Goal: Task Accomplishment & Management: Manage account settings

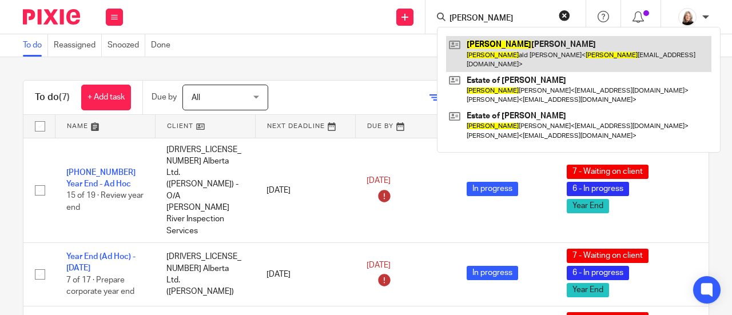
type input "[PERSON_NAME]"
click at [544, 47] on link at bounding box center [578, 53] width 265 height 35
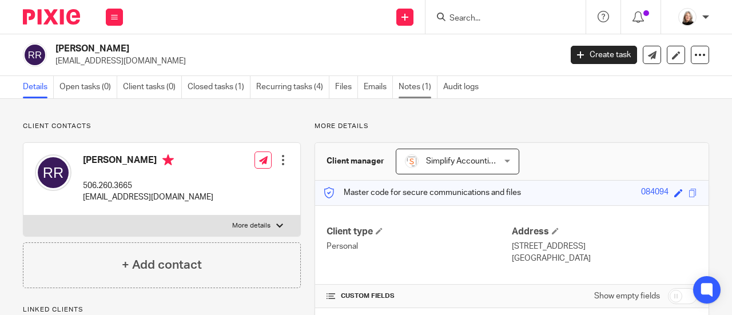
click at [409, 85] on link "Notes (1)" at bounding box center [418, 87] width 39 height 22
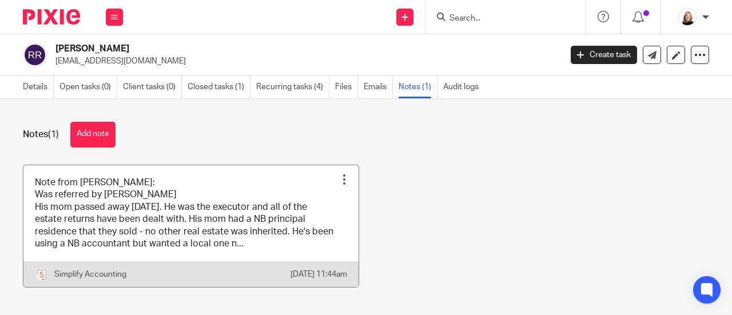
click at [240, 221] on link at bounding box center [190, 226] width 335 height 122
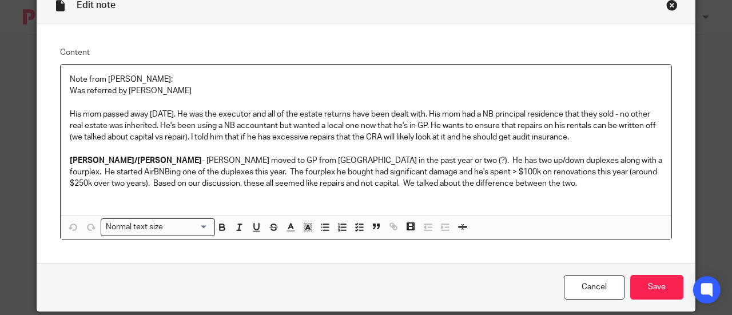
scroll to position [53, 0]
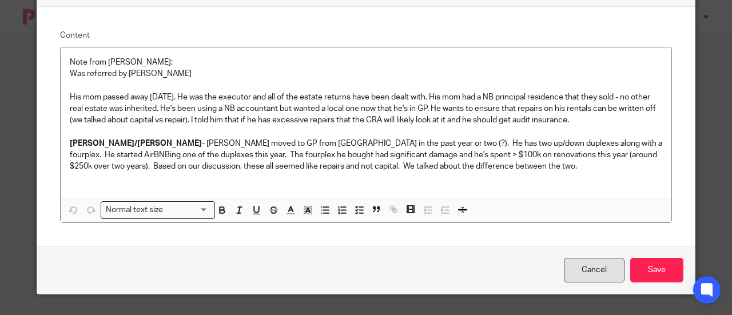
click at [586, 265] on link "Cancel" at bounding box center [594, 270] width 61 height 25
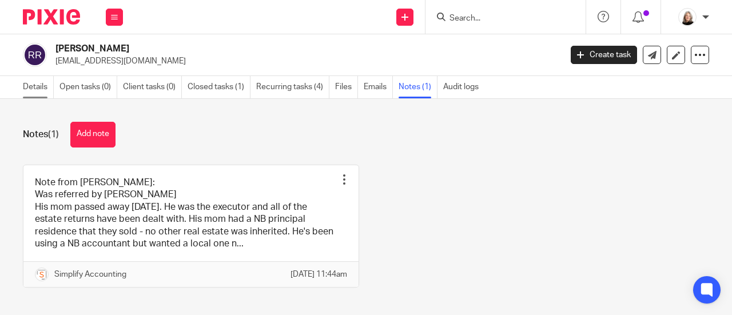
click at [27, 89] on link "Details" at bounding box center [38, 87] width 31 height 22
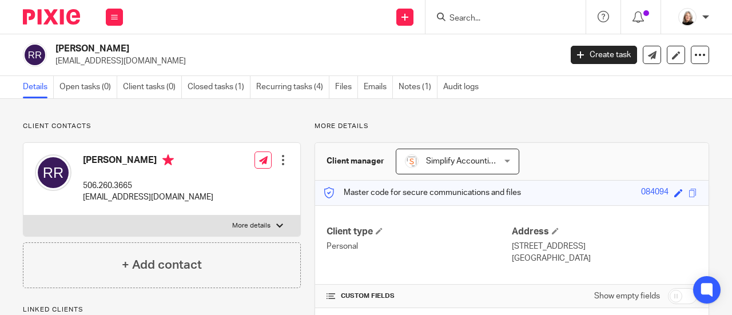
scroll to position [57, 0]
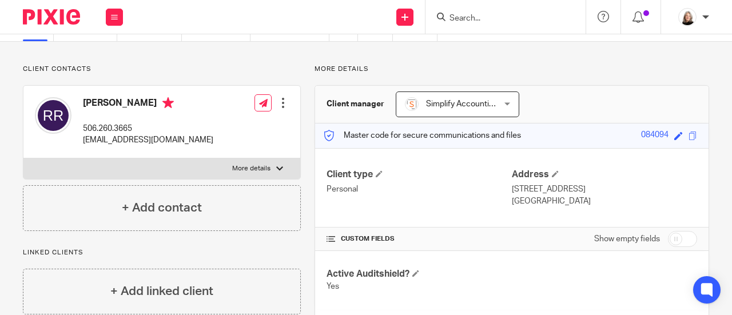
click at [253, 162] on label "More details" at bounding box center [161, 168] width 277 height 21
click at [23, 158] on input "More details" at bounding box center [23, 158] width 1 height 1
checkbox input "true"
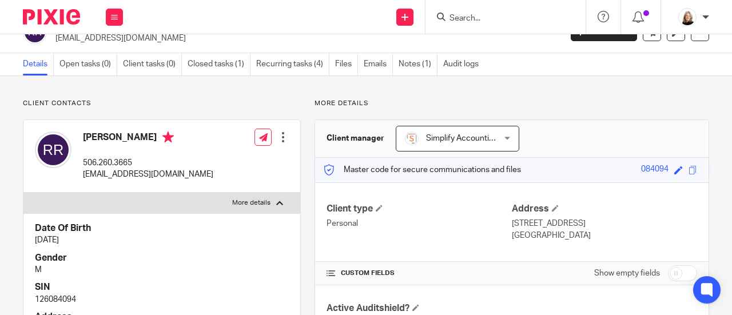
scroll to position [0, 0]
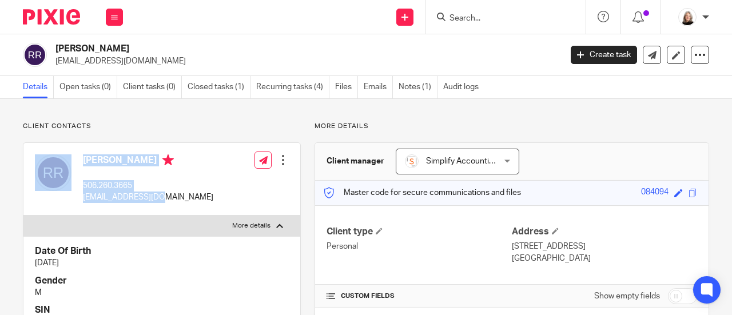
drag, startPoint x: 75, startPoint y: 198, endPoint x: 154, endPoint y: 197, distance: 78.9
click at [154, 197] on div "Ronald Rattray 506.260.3665 ronnierattray@gmail.com" at bounding box center [124, 179] width 178 height 61
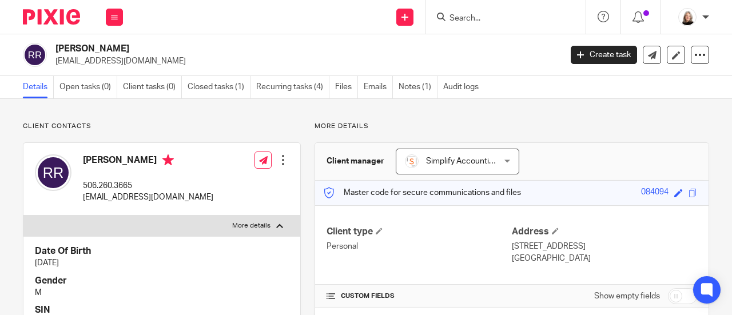
click at [181, 199] on div "Ronald Rattray 506.260.3665 ronnierattray@gmail.com Edit contact Create client …" at bounding box center [161, 179] width 277 height 73
drag, startPoint x: 174, startPoint y: 199, endPoint x: 83, endPoint y: 200, distance: 90.4
click at [83, 200] on div "Ronald Rattray 506.260.3665 ronnierattray@gmail.com Edit contact Create client …" at bounding box center [161, 179] width 277 height 73
copy p "ronnierattray@gmail.com"
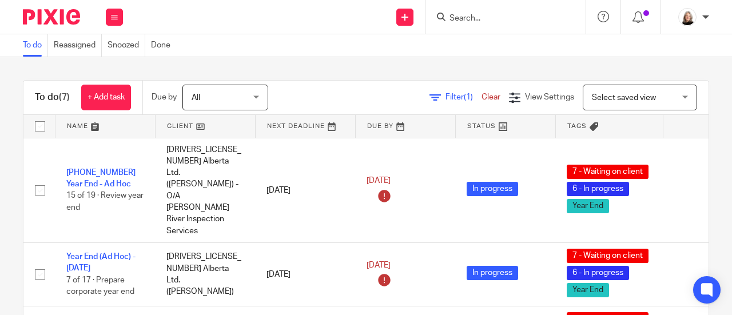
click at [530, 19] on input "Search" at bounding box center [499, 19] width 103 height 10
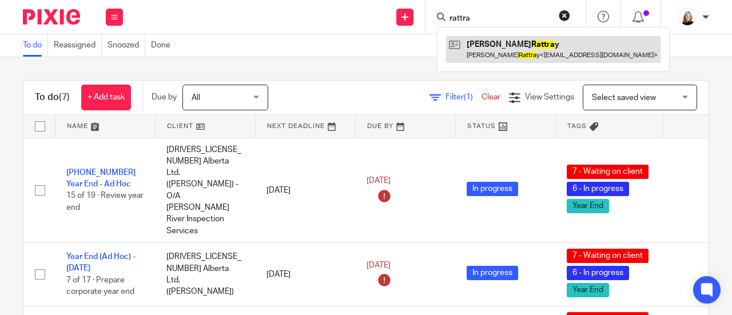
type input "rattra"
click at [514, 43] on link at bounding box center [553, 49] width 214 height 26
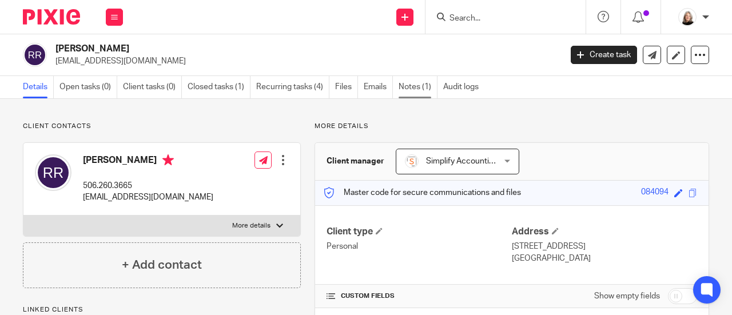
click at [408, 83] on link "Notes (1)" at bounding box center [418, 87] width 39 height 22
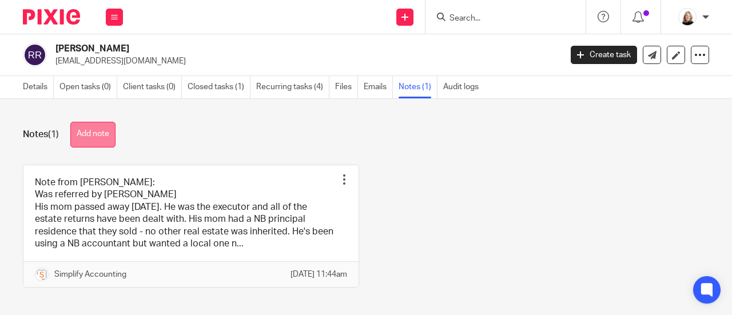
click at [95, 132] on button "Add note" at bounding box center [92, 135] width 45 height 26
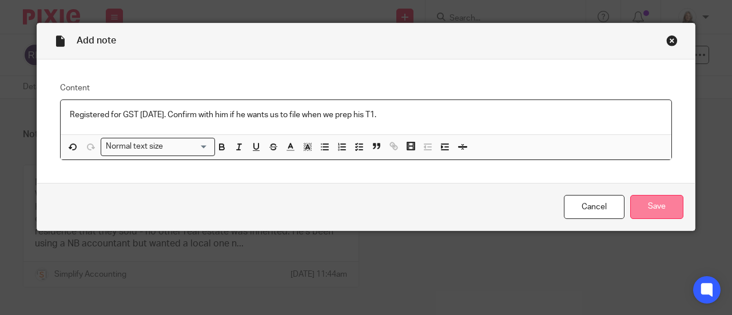
click at [660, 213] on input "Save" at bounding box center [656, 207] width 53 height 25
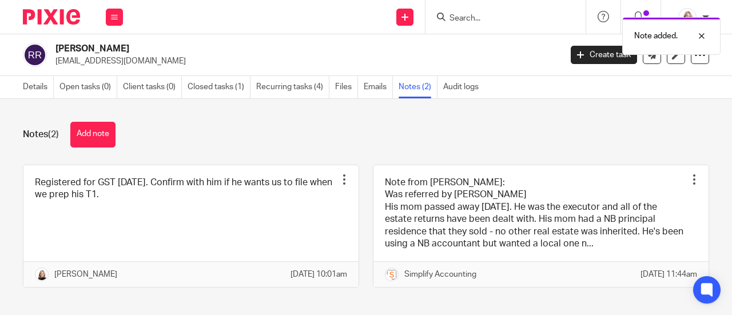
click at [45, 18] on img at bounding box center [51, 16] width 57 height 15
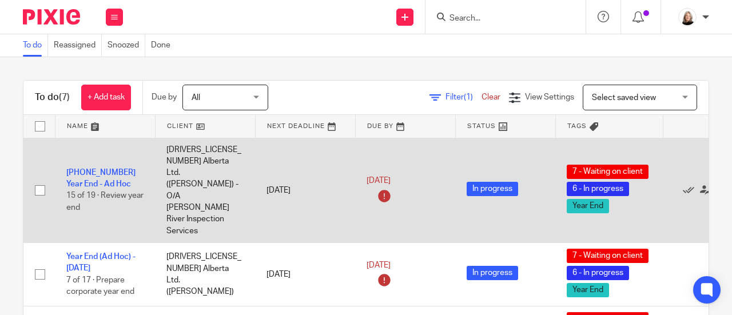
click at [110, 141] on td "08-2021-2023 Year End - Ad Hoc 15 of 19 · Review year end" at bounding box center [105, 190] width 100 height 105
click at [102, 169] on link "[PHONE_NUMBER] Year End - Ad Hoc" at bounding box center [100, 178] width 69 height 19
